Goal: Information Seeking & Learning: Learn about a topic

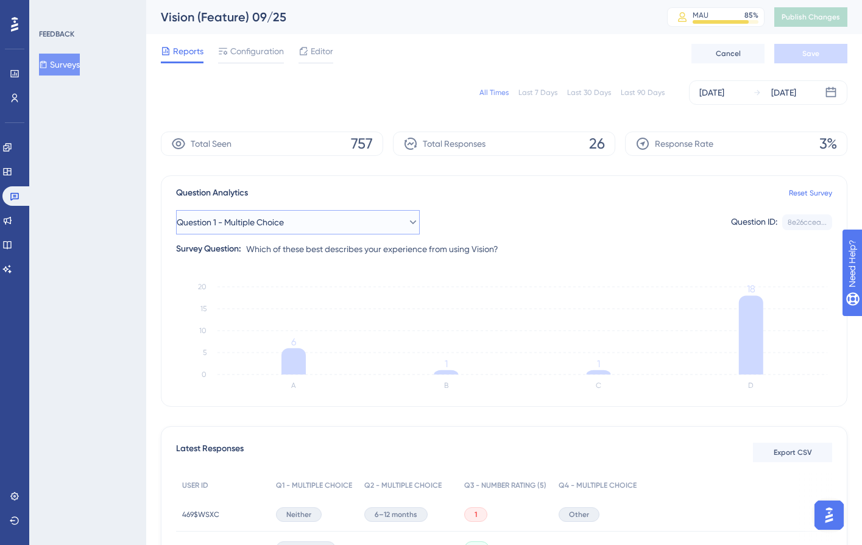
click at [266, 233] on button "Question 1 - Multiple Choice" at bounding box center [298, 222] width 244 height 24
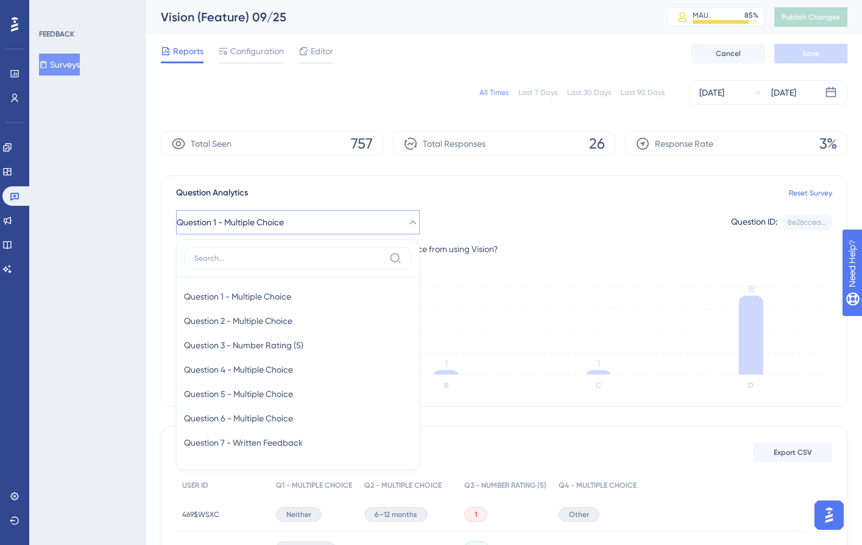
scroll to position [82, 0]
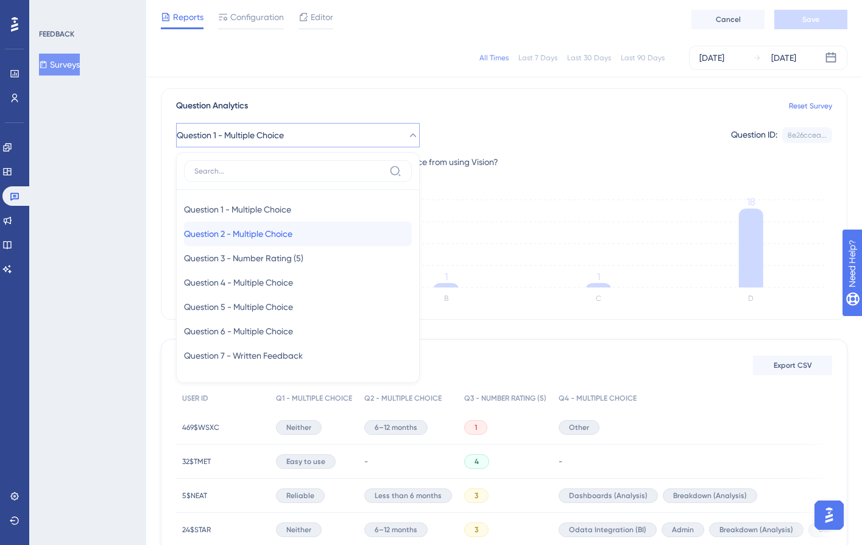
click at [267, 244] on div "Question 2 - Multiple Choice Question 2 - Multiple Choice" at bounding box center [298, 234] width 228 height 24
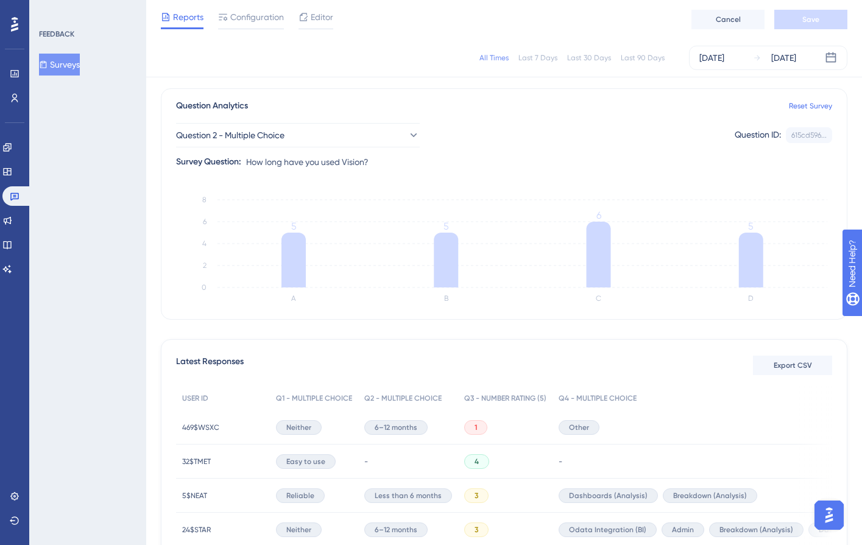
scroll to position [0, 0]
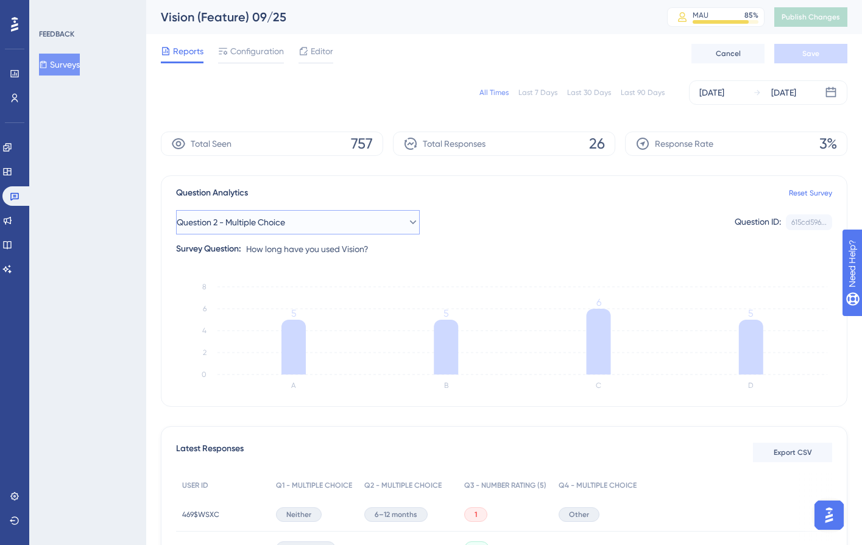
click at [336, 224] on button "Question 2 - Multiple Choice" at bounding box center [298, 222] width 244 height 24
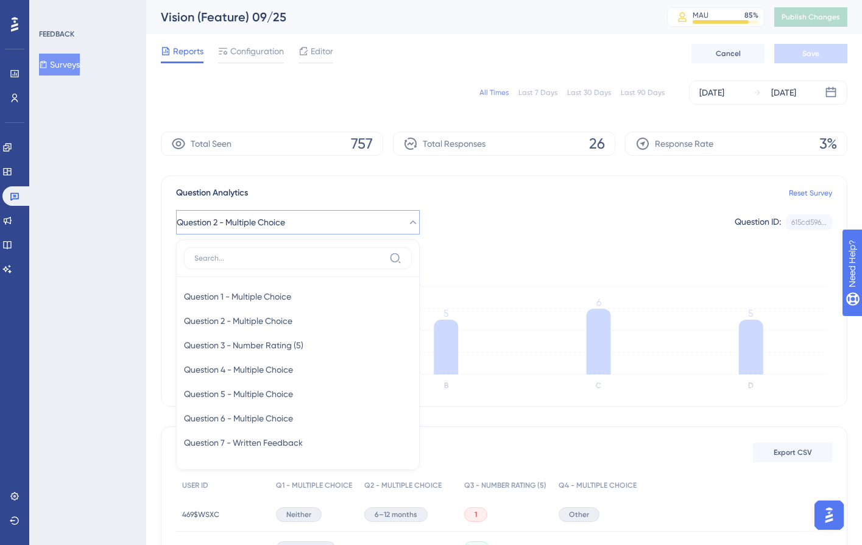
scroll to position [74, 0]
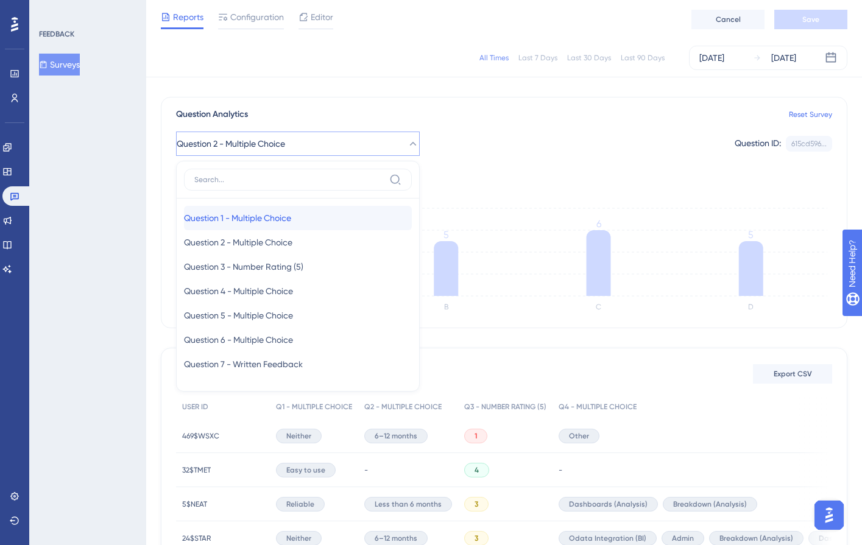
click at [329, 223] on div "Question 1 - Multiple Choice Question 1 - Multiple Choice" at bounding box center [298, 218] width 228 height 24
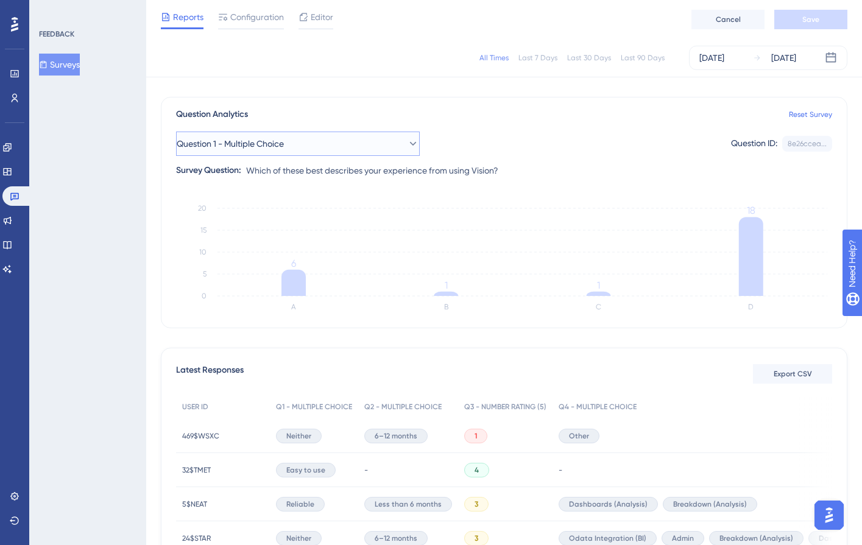
click at [362, 142] on button "Question 1 - Multiple Choice" at bounding box center [298, 144] width 244 height 24
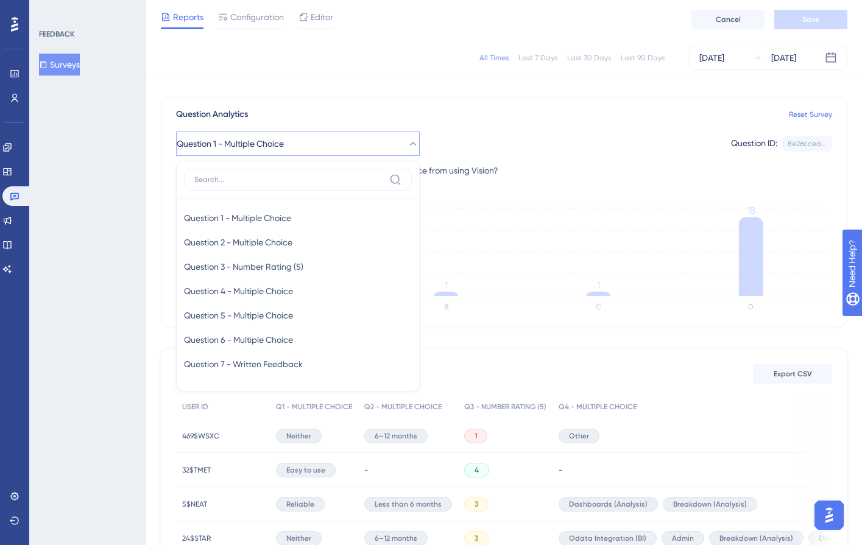
scroll to position [76, 0]
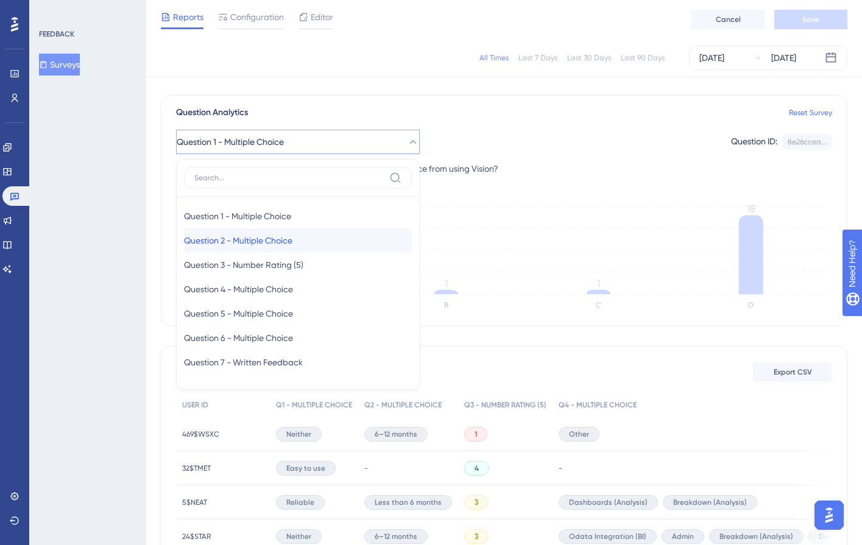
click at [293, 237] on span "Question 2 - Multiple Choice" at bounding box center [238, 240] width 108 height 15
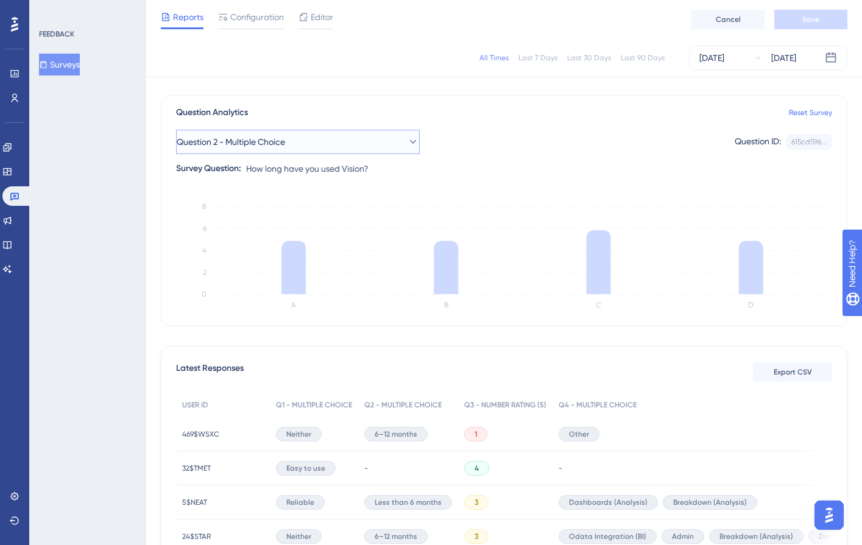
click at [314, 144] on button "Question 2 - Multiple Choice" at bounding box center [298, 142] width 244 height 24
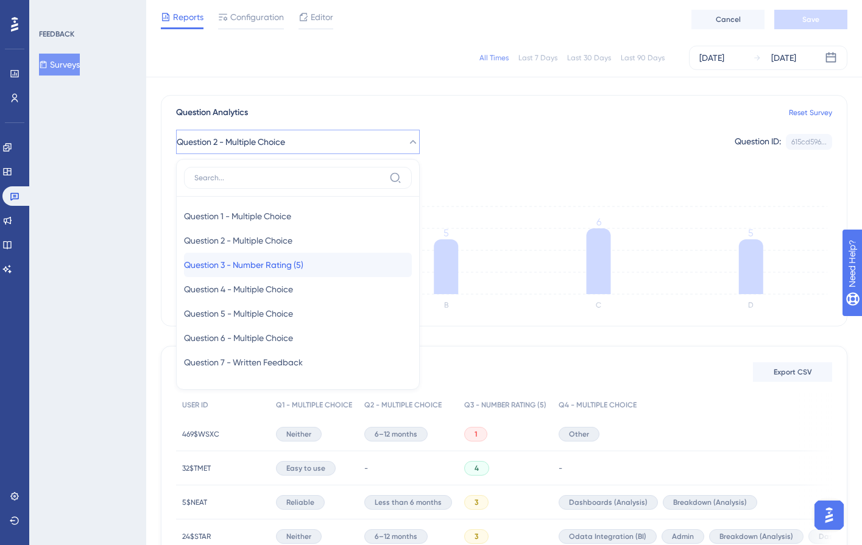
click at [267, 271] on span "Question 3 - Number Rating (5)" at bounding box center [243, 265] width 119 height 15
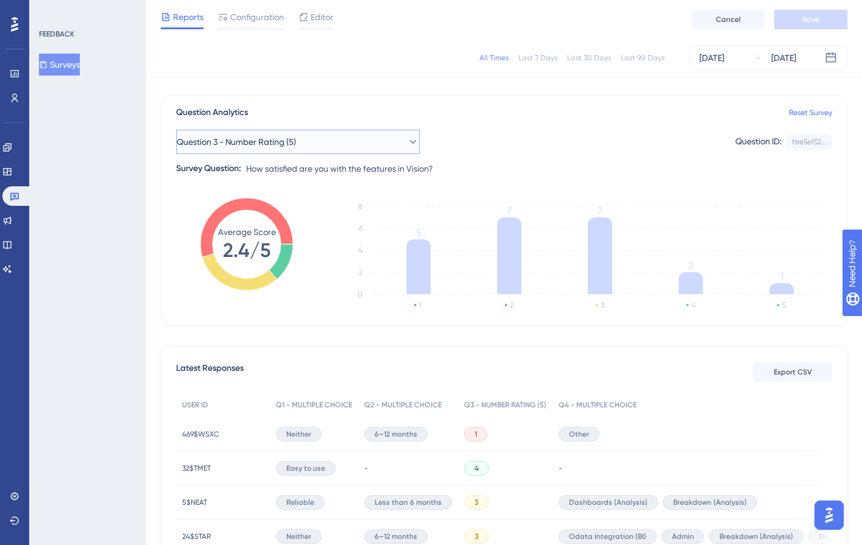
click at [407, 147] on icon at bounding box center [413, 142] width 12 height 12
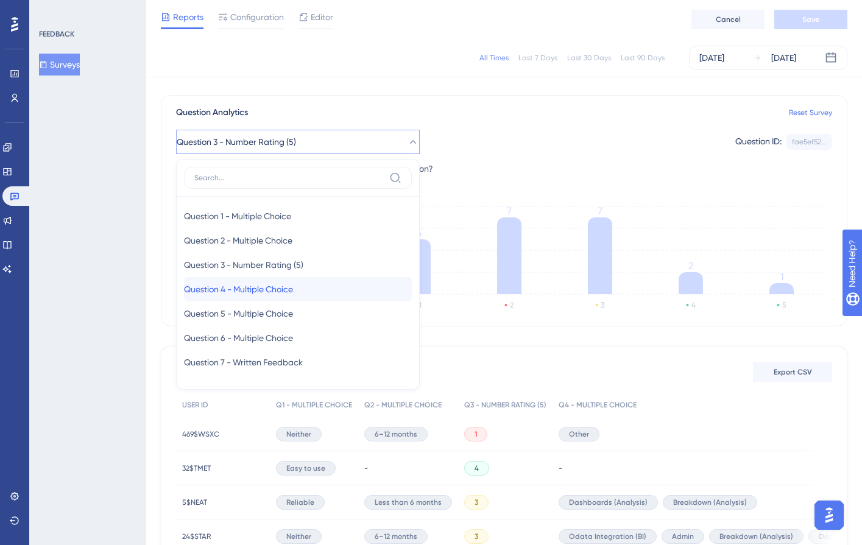
click at [316, 290] on div "Question 4 - Multiple Choice Question 4 - Multiple Choice" at bounding box center [298, 289] width 228 height 24
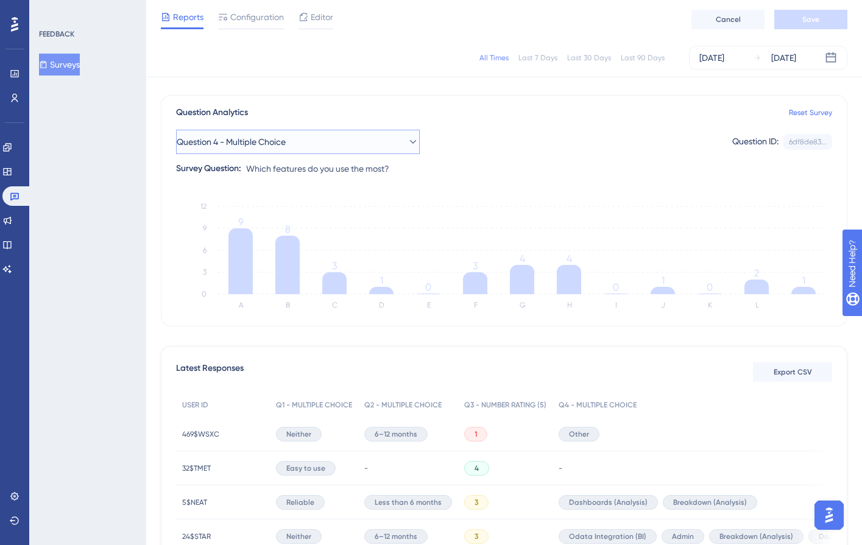
click at [313, 146] on button "Question 4 - Multiple Choice" at bounding box center [298, 142] width 244 height 24
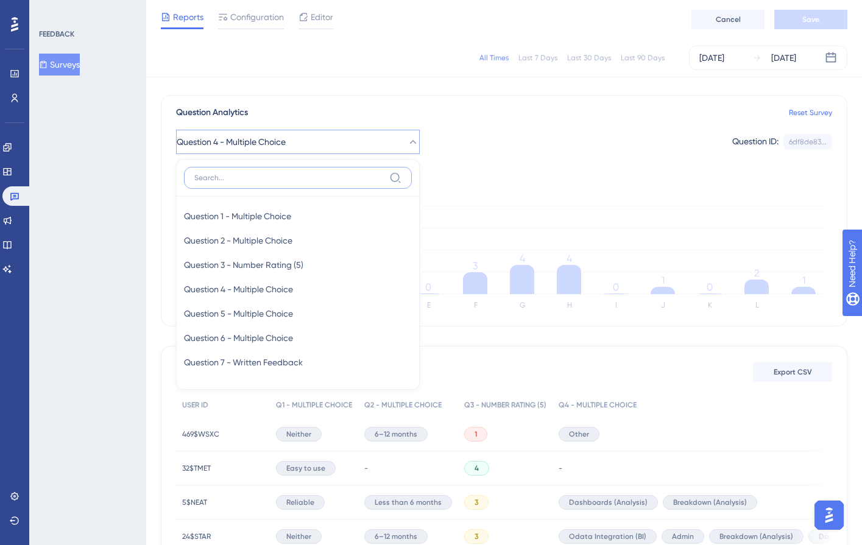
scroll to position [69, 0]
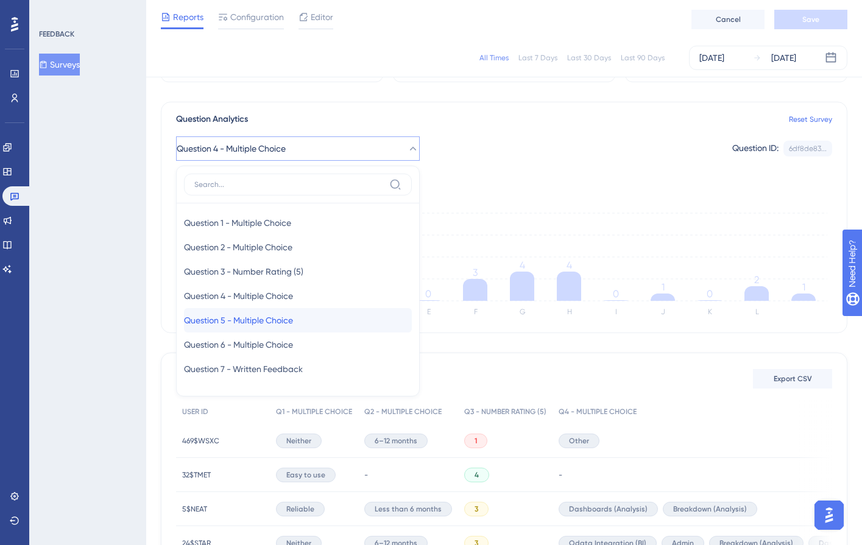
click at [255, 315] on span "Question 5 - Multiple Choice" at bounding box center [238, 320] width 109 height 15
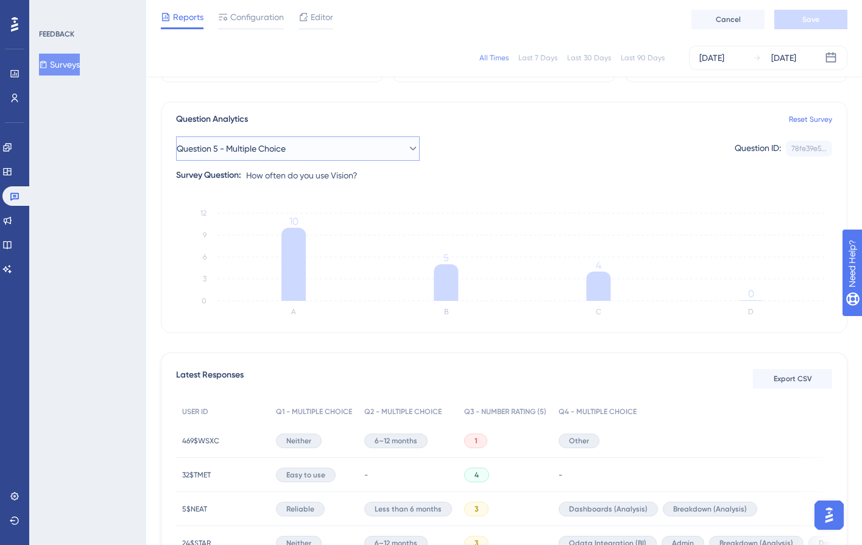
click at [316, 154] on button "Question 5 - Multiple Choice" at bounding box center [298, 149] width 244 height 24
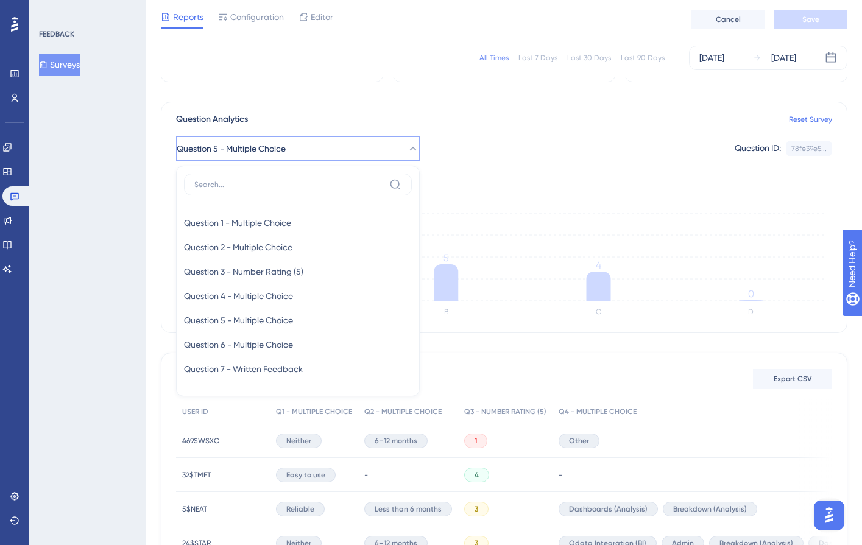
scroll to position [76, 0]
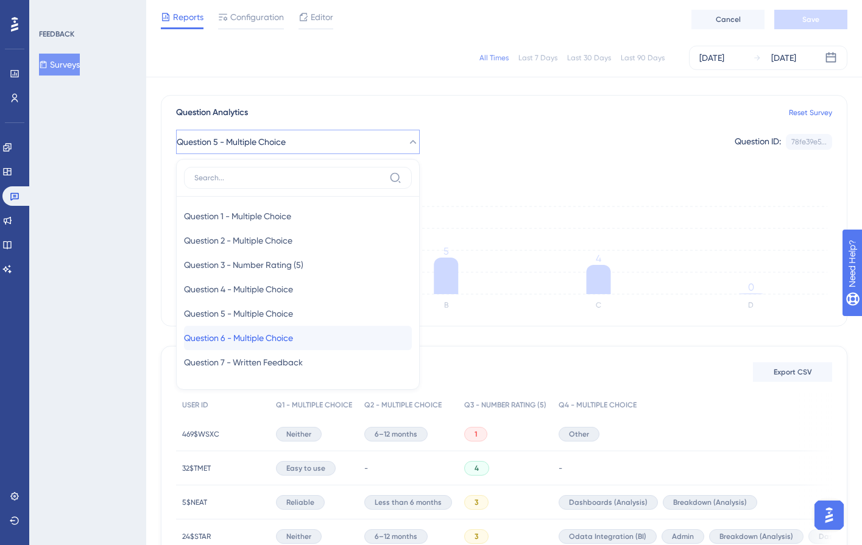
click at [259, 333] on span "Question 6 - Multiple Choice" at bounding box center [238, 338] width 109 height 15
